Goal: Task Accomplishment & Management: Manage account settings

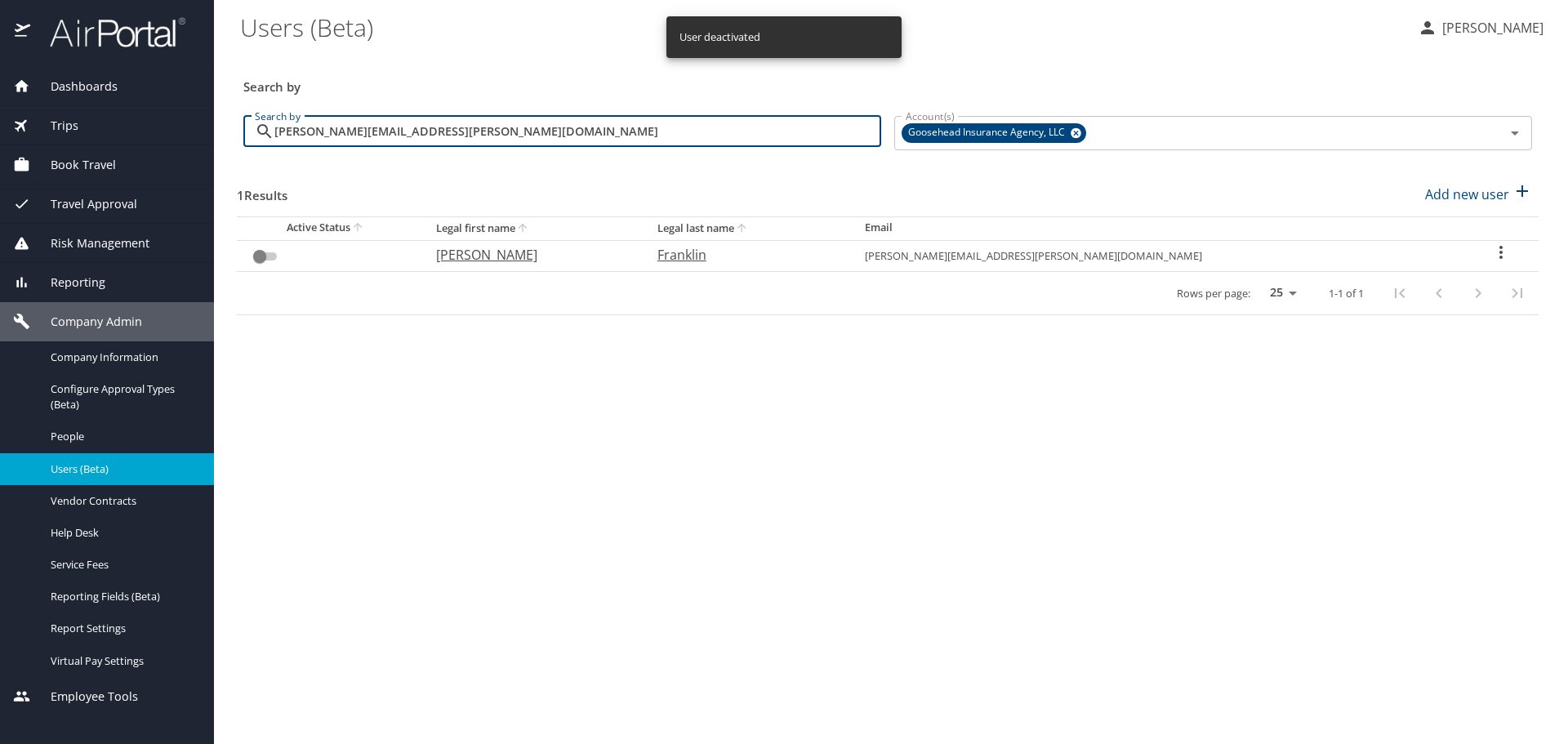
click at [661, 121] on input "[PERSON_NAME][EMAIL_ADDRESS][PERSON_NAME][DOMAIN_NAME]" at bounding box center [578, 132] width 607 height 31
click at [662, 121] on input "[PERSON_NAME][EMAIL_ADDRESS][PERSON_NAME][DOMAIN_NAME]" at bounding box center [578, 132] width 607 height 31
paste input "[PERSON_NAME].tillmo"
type input "[PERSON_NAME][EMAIL_ADDRESS][PERSON_NAME][DOMAIN_NAME]"
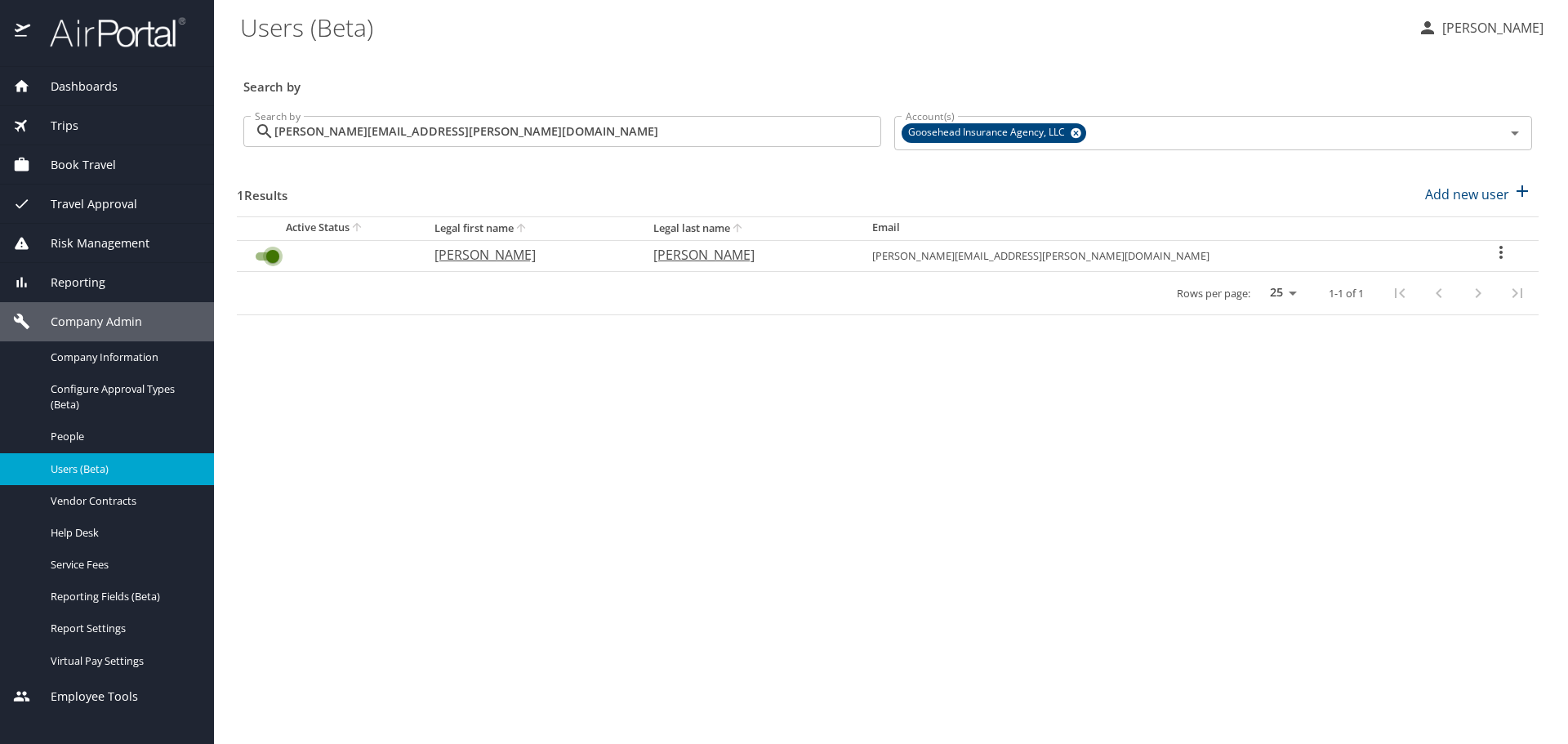
click at [262, 258] on input "User Search Table" at bounding box center [273, 256] width 59 height 19
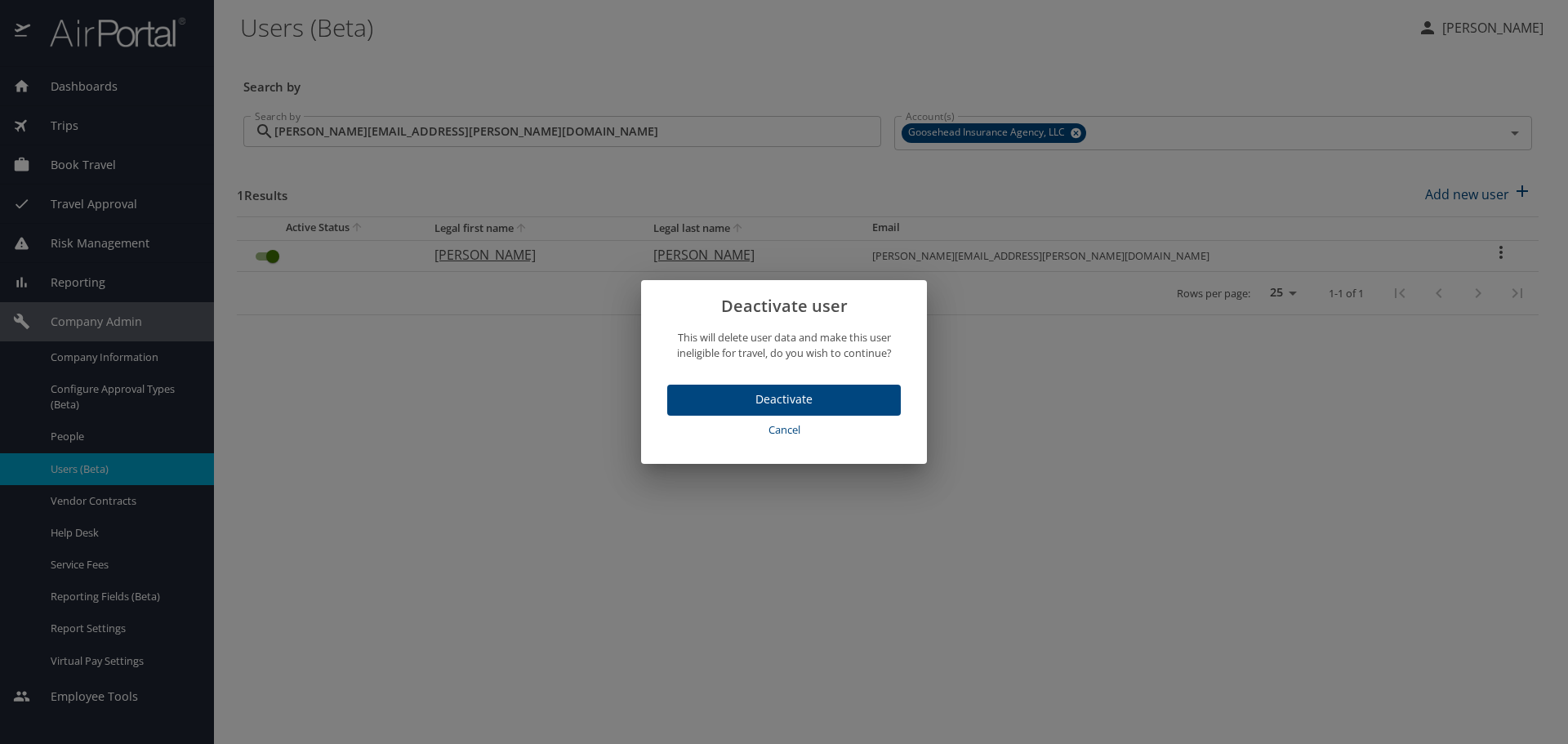
click at [710, 388] on button "Deactivate" at bounding box center [784, 400] width 234 height 32
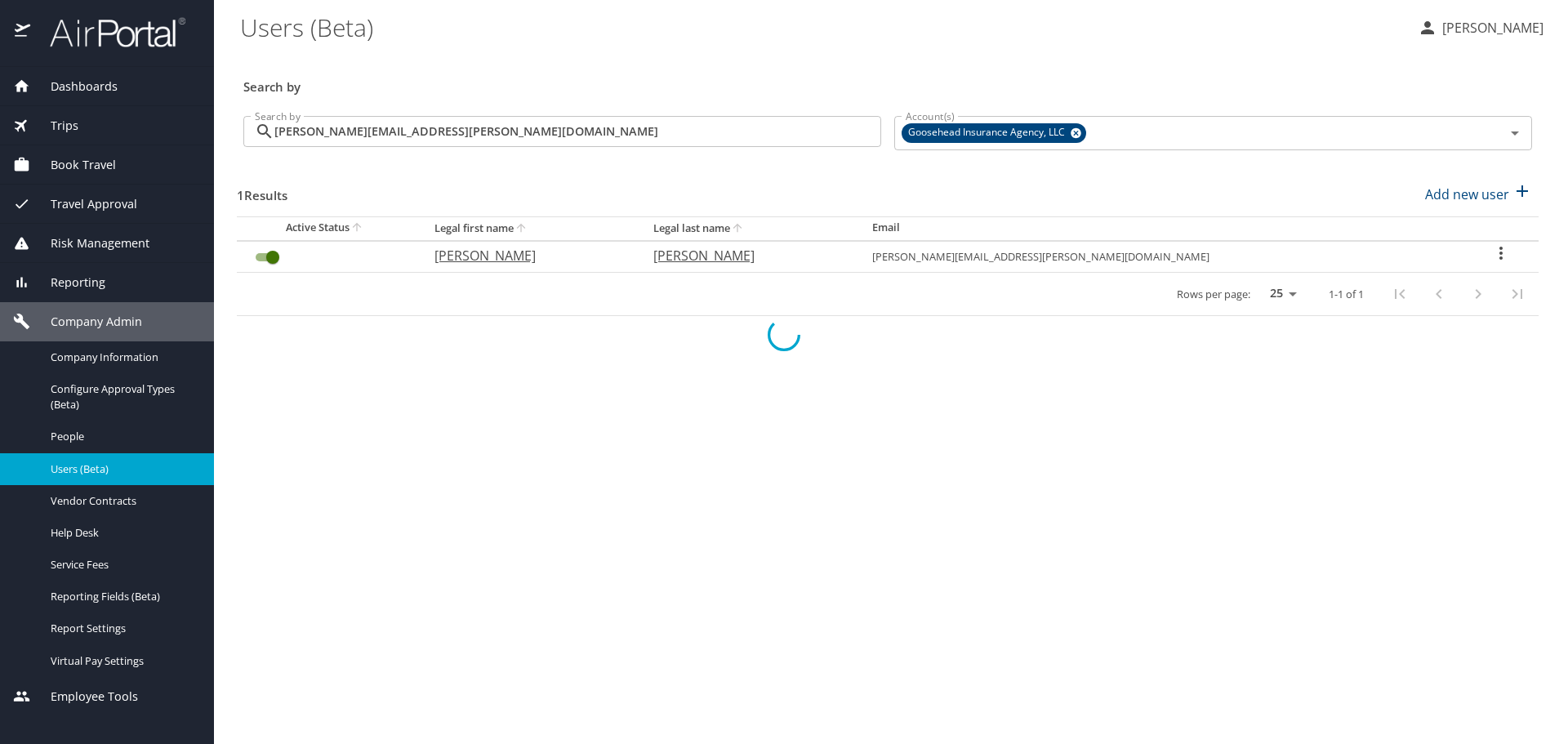
checkbox input "false"
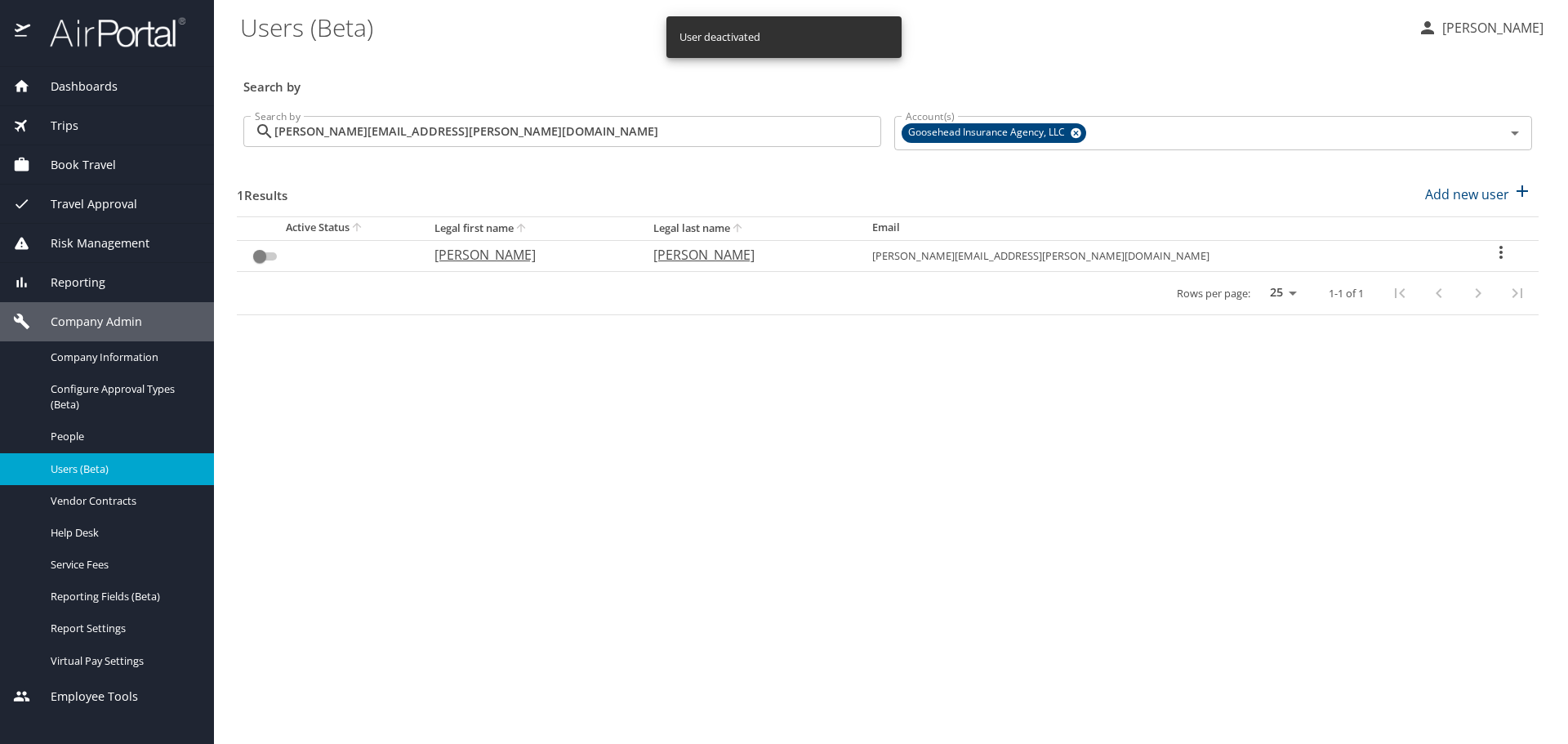
click at [731, 109] on div "Search by [PERSON_NAME][EMAIL_ADDRESS][PERSON_NAME][DOMAIN_NAME] Search by" at bounding box center [563, 133] width 651 height 62
click at [727, 120] on input "[PERSON_NAME][EMAIL_ADDRESS][PERSON_NAME][DOMAIN_NAME]" at bounding box center [578, 132] width 607 height 31
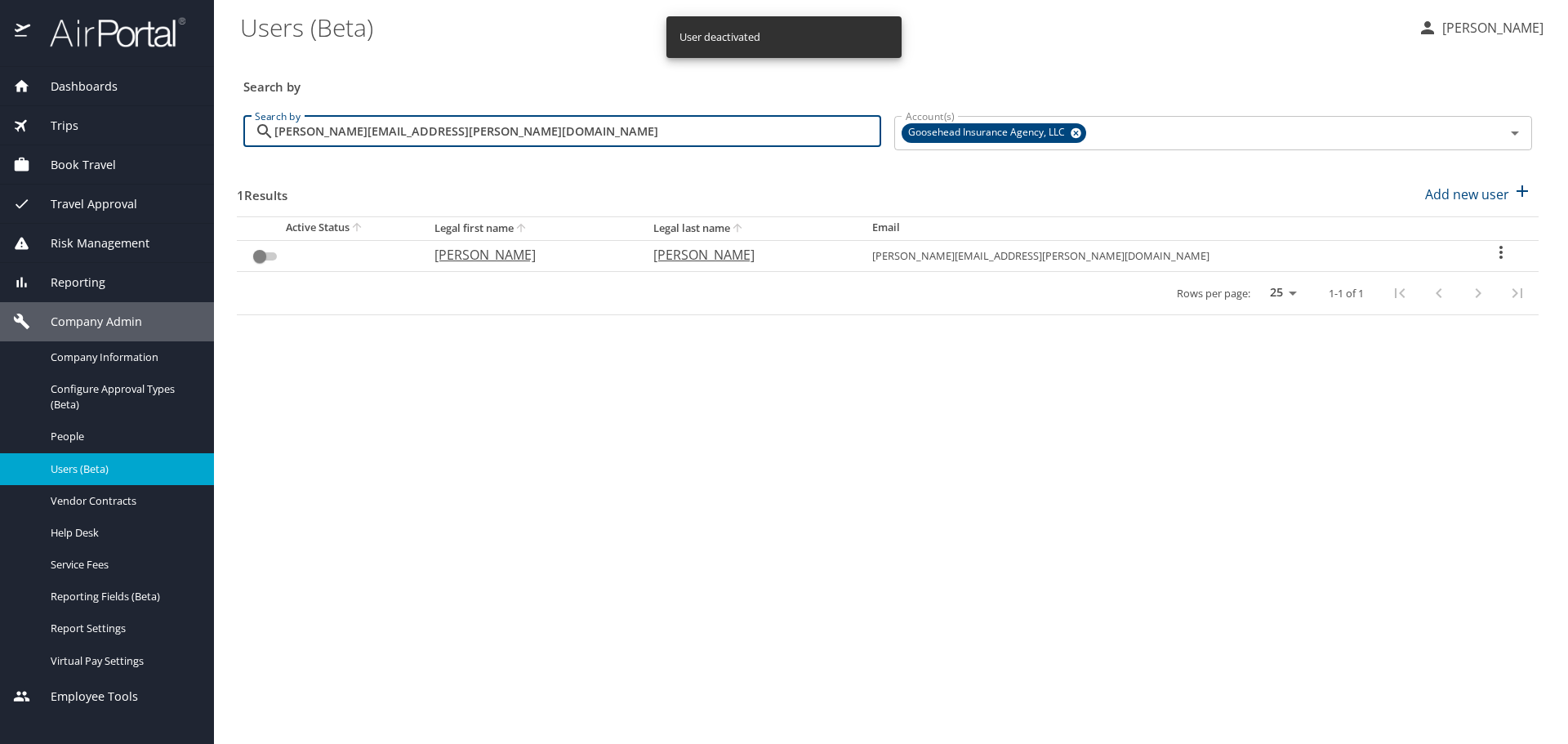
click at [727, 120] on input "[PERSON_NAME][EMAIL_ADDRESS][PERSON_NAME][DOMAIN_NAME]" at bounding box center [578, 132] width 607 height 31
paste input "urad.elamir"
type input "[PERSON_NAME][EMAIL_ADDRESS][DOMAIN_NAME]"
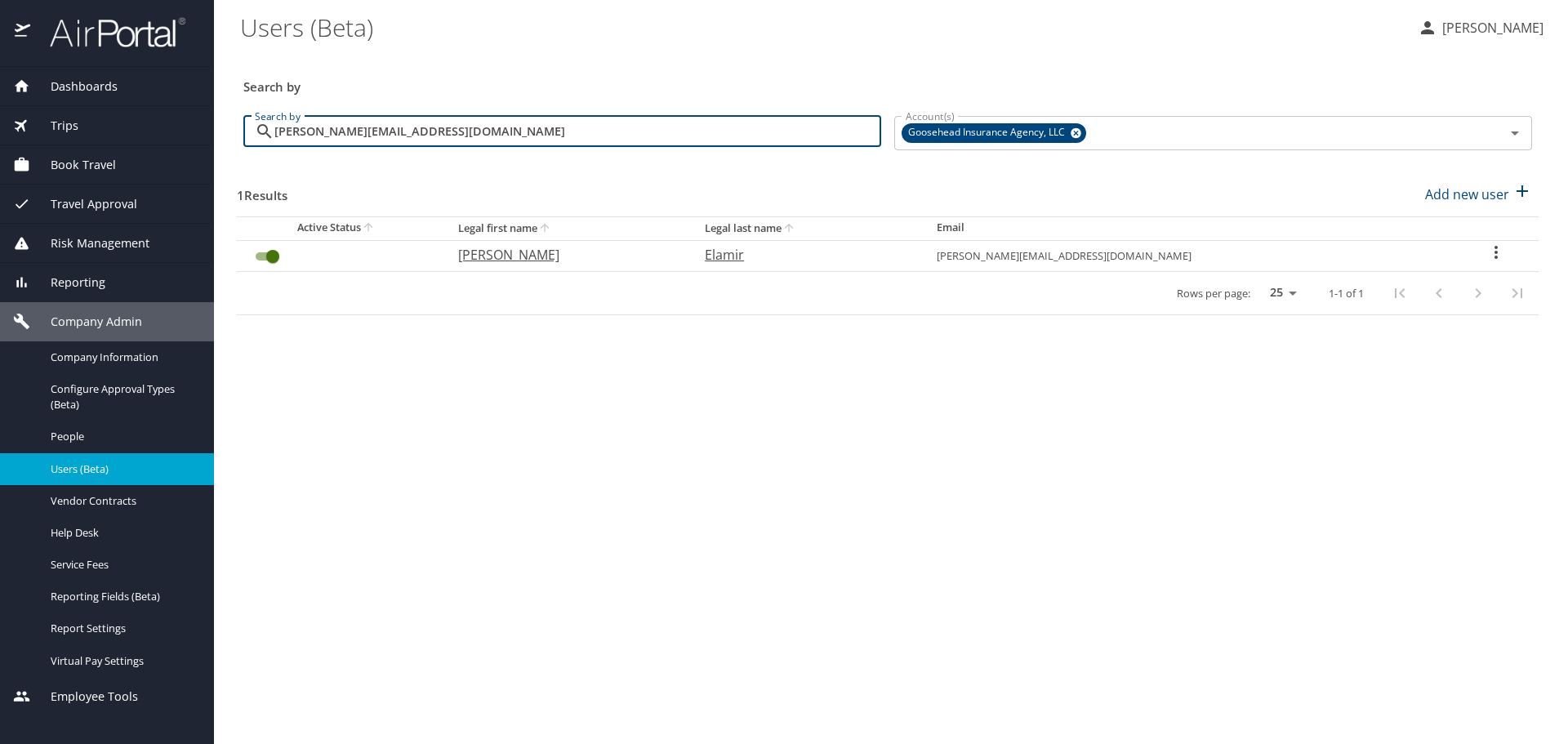
click at [280, 251] on input "User Search Table" at bounding box center [273, 256] width 59 height 19
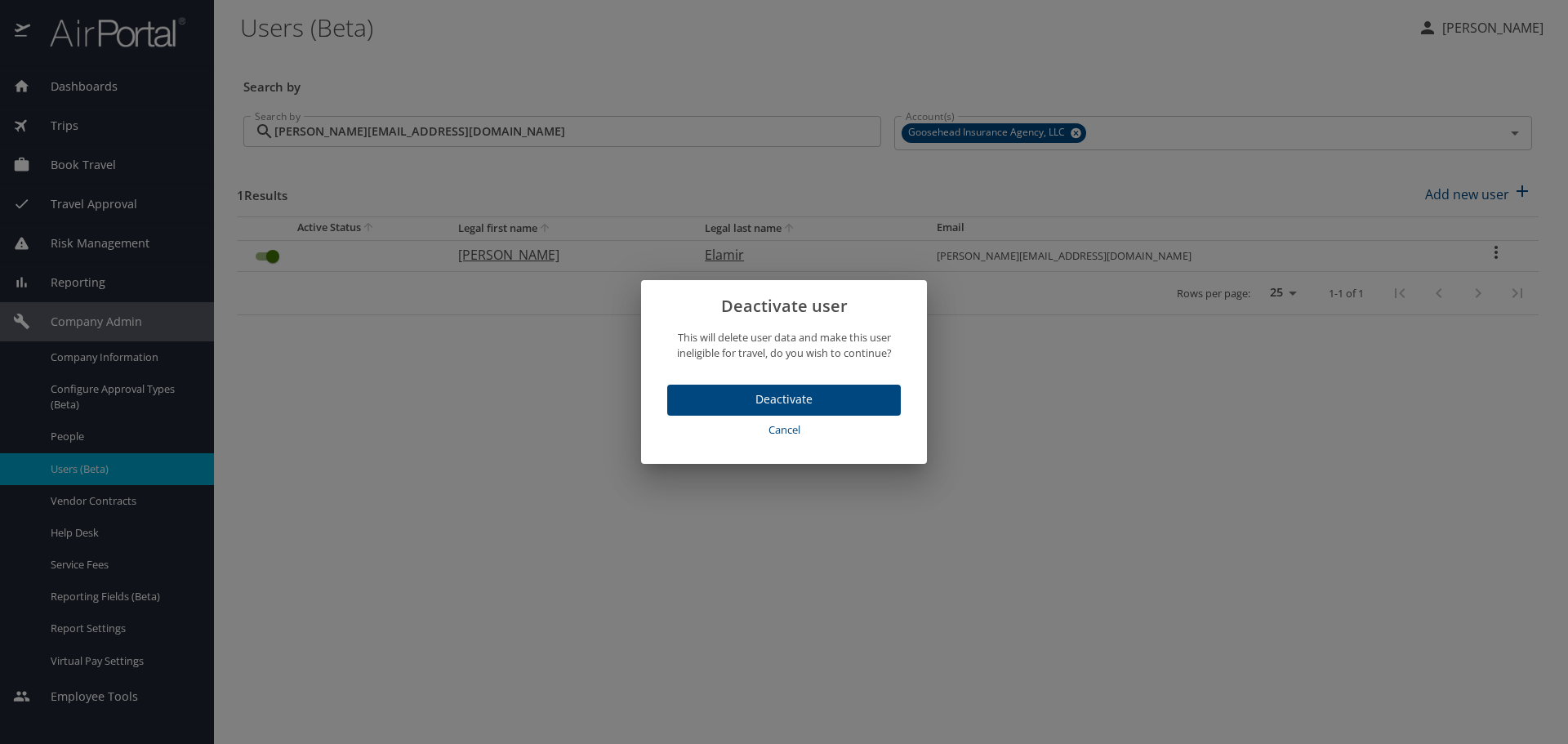
click at [748, 394] on span "Deactivate" at bounding box center [784, 400] width 208 height 20
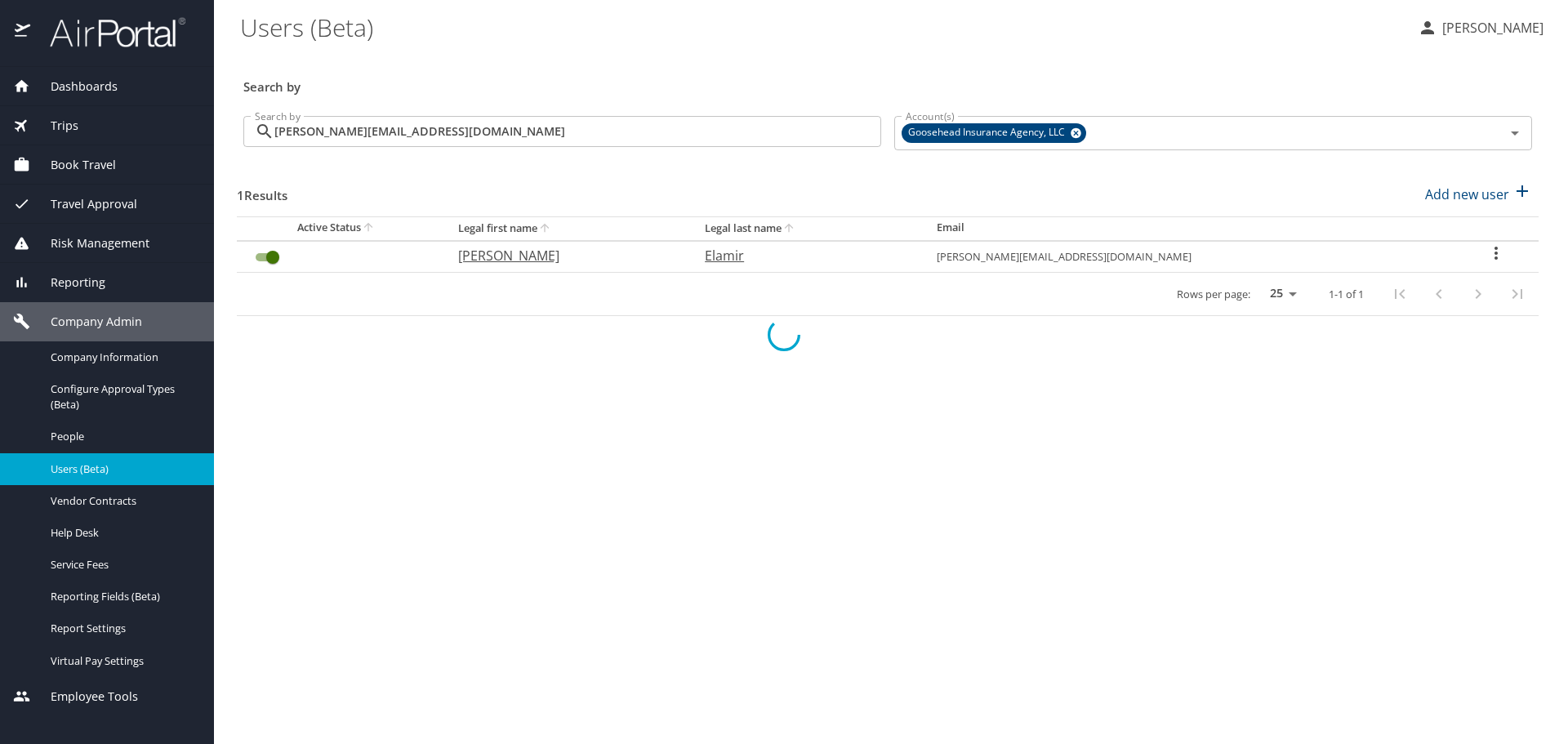
checkbox input "false"
